Goal: Navigation & Orientation: Find specific page/section

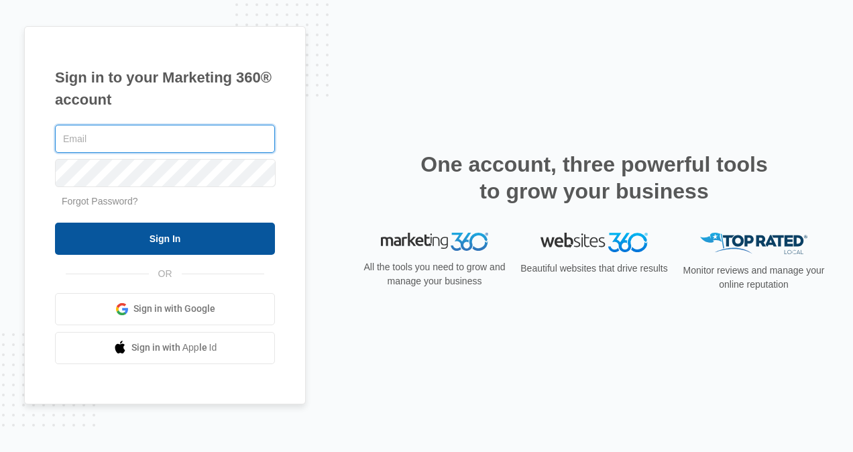
type input "[EMAIL_ADDRESS][DOMAIN_NAME]"
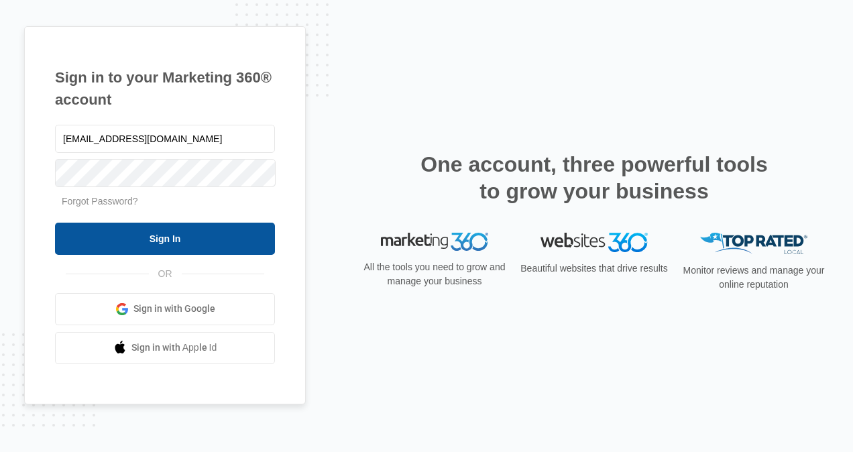
click at [163, 241] on input "Sign In" at bounding box center [165, 239] width 220 height 32
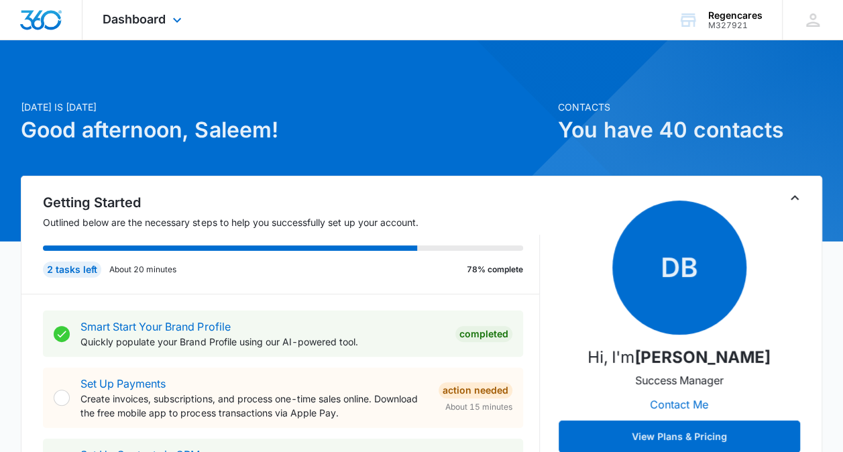
click at [168, 14] on div "Dashboard Apps Reputation Forms CRM Email Social Payments POS Content Ads Intel…" at bounding box center [143, 20] width 123 height 40
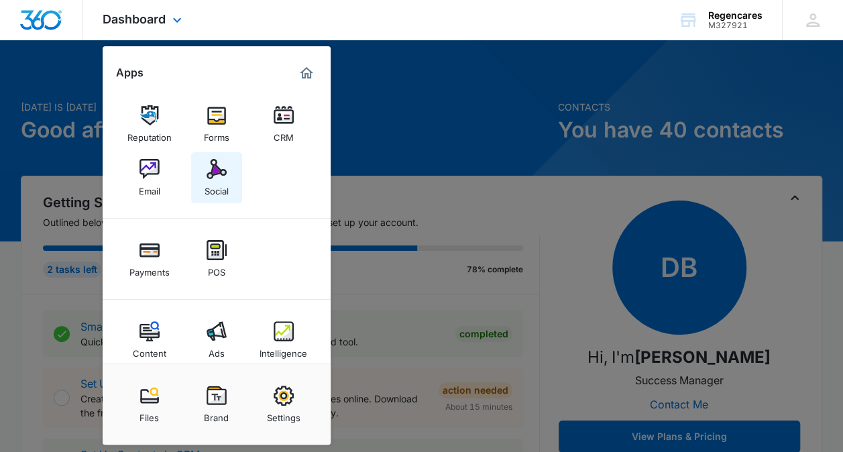
click at [208, 172] on img at bounding box center [217, 169] width 20 height 20
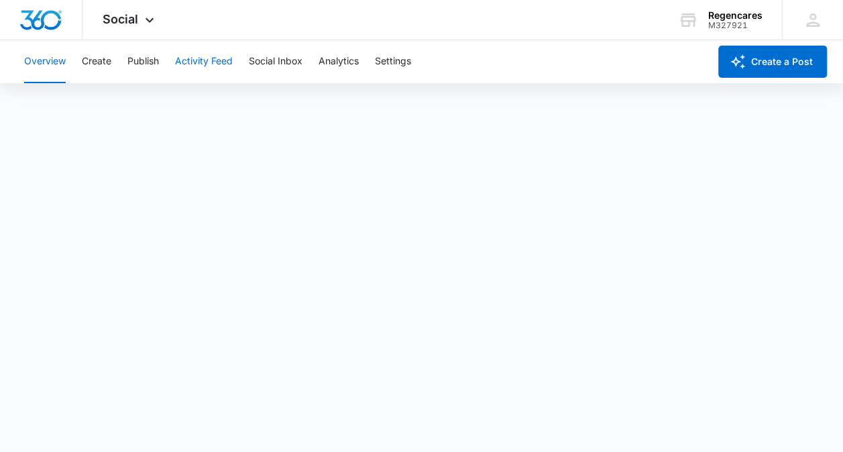
click at [217, 63] on button "Activity Feed" at bounding box center [204, 61] width 58 height 43
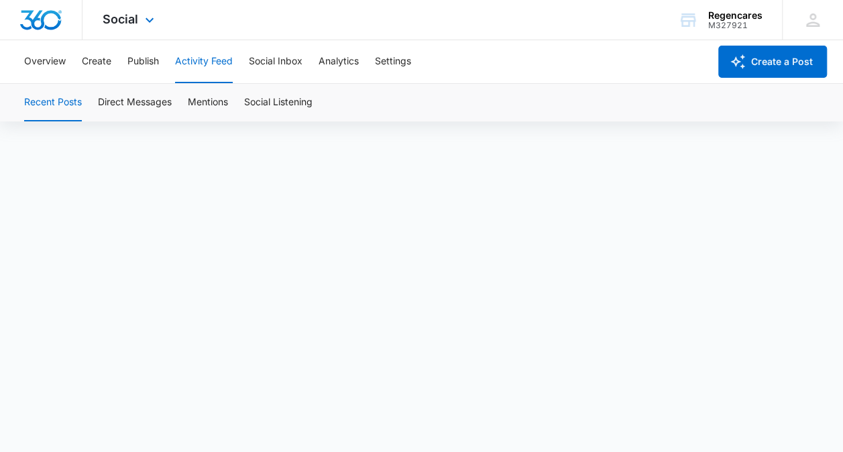
click at [139, 25] on div "Social Apps Reputation Forms CRM Email Social Payments POS Content Ads Intellig…" at bounding box center [129, 20] width 95 height 40
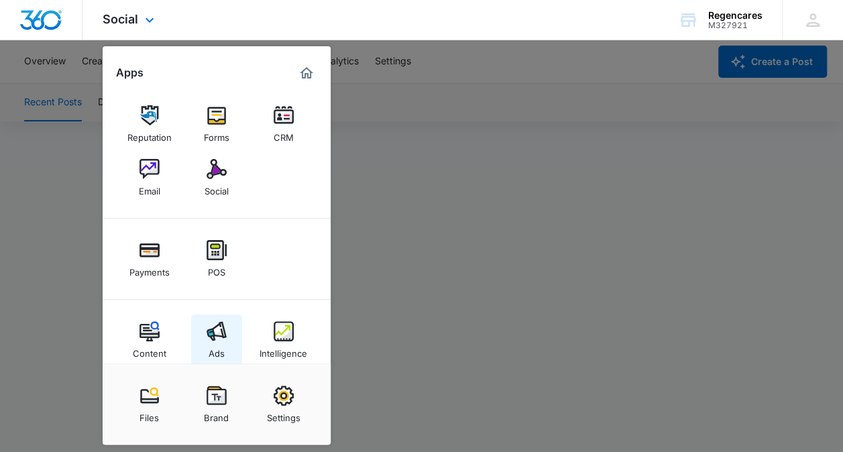
click at [217, 345] on div "Ads" at bounding box center [217, 349] width 16 height 17
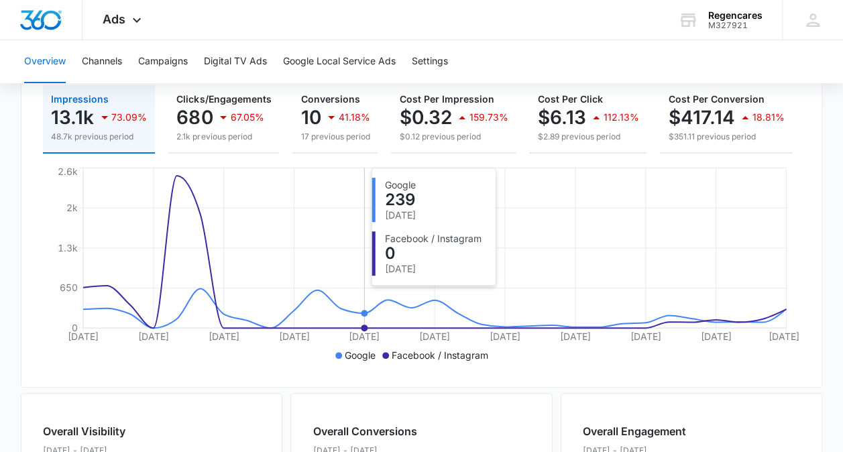
scroll to position [95, 0]
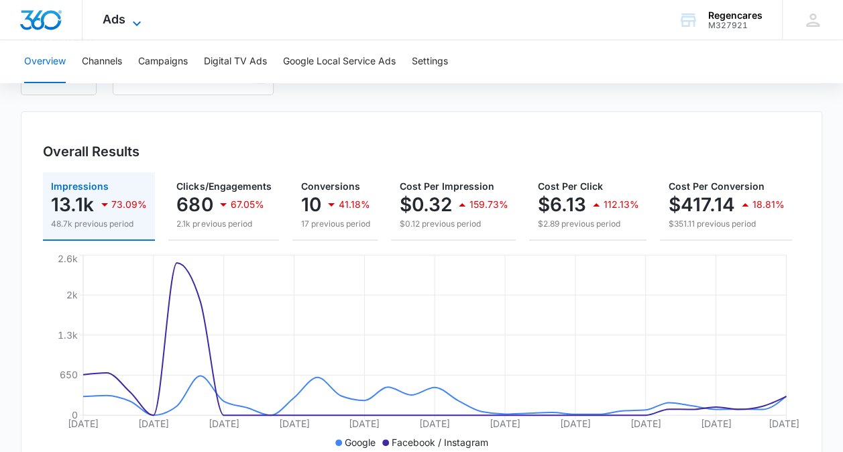
click at [133, 17] on icon at bounding box center [137, 23] width 16 height 16
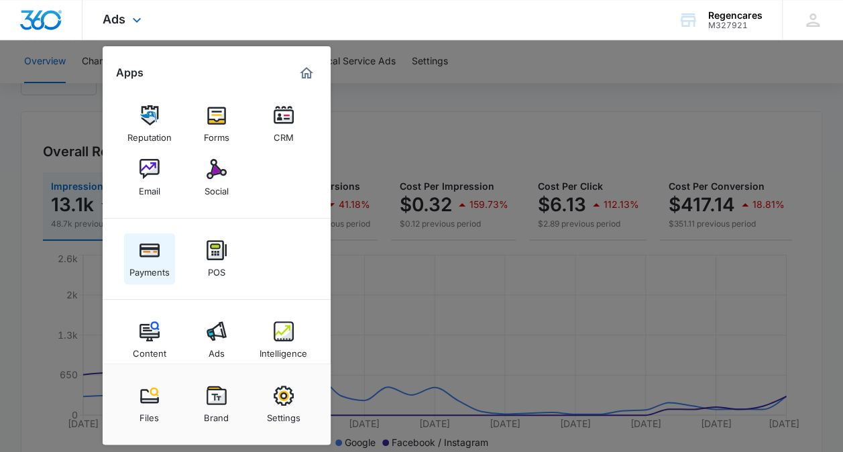
scroll to position [16, 0]
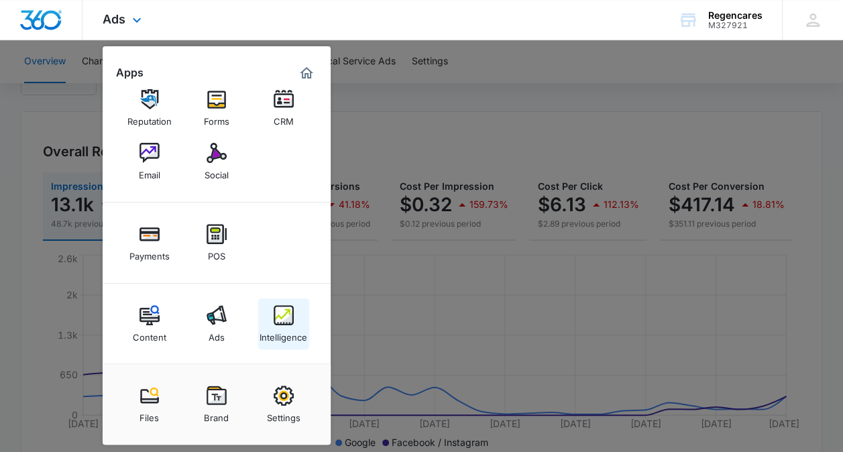
click at [289, 331] on div "Intelligence" at bounding box center [284, 333] width 48 height 17
